Goal: Information Seeking & Learning: Learn about a topic

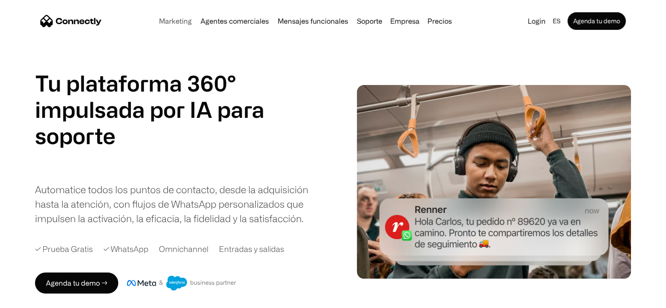
click at [174, 23] on link "Marketing" at bounding box center [176, 21] width 40 height 7
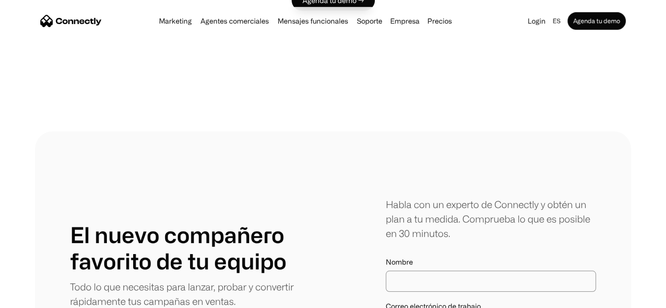
scroll to position [2891, 0]
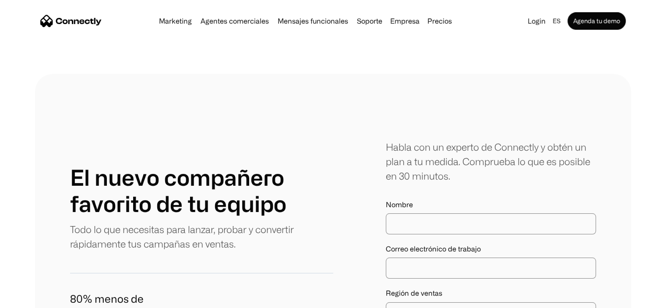
click at [177, 22] on link "Marketing" at bounding box center [176, 21] width 40 height 7
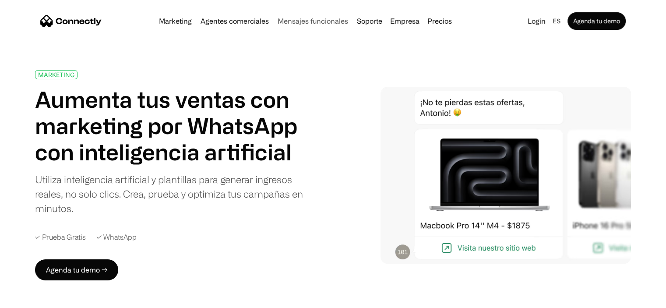
click at [310, 23] on link "Mensajes funcionales" at bounding box center [313, 21] width 78 height 7
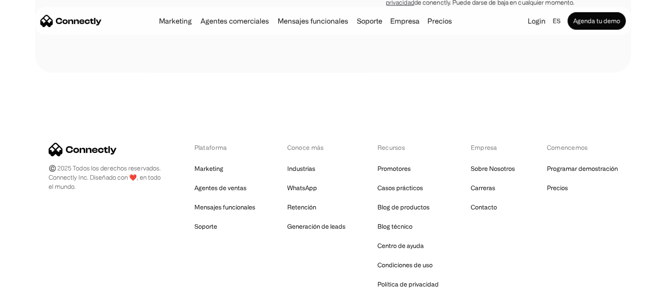
scroll to position [2618, 0]
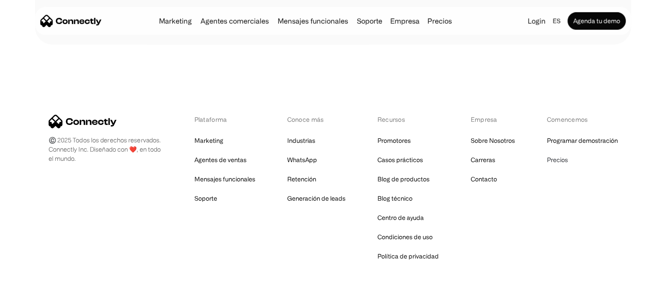
click at [556, 154] on link "Precios" at bounding box center [557, 160] width 21 height 12
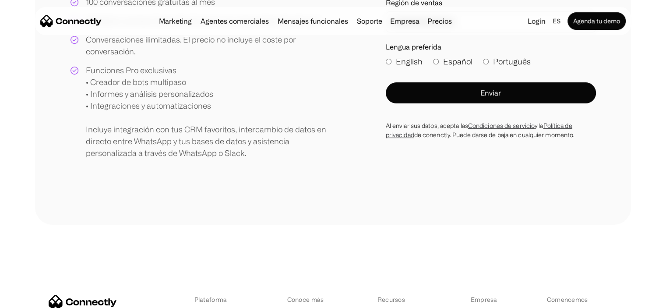
scroll to position [175, 0]
